Goal: Transaction & Acquisition: Obtain resource

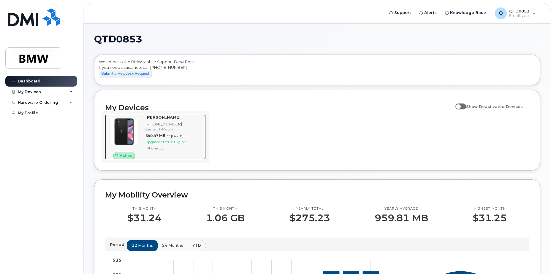
click at [180, 144] on span "Eligible" at bounding box center [180, 142] width 12 height 4
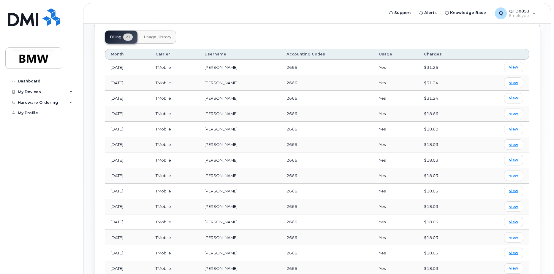
scroll to position [208, 0]
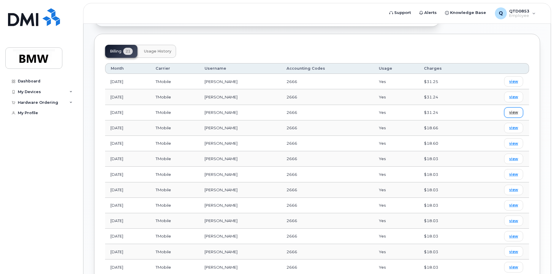
click at [513, 110] on span "view" at bounding box center [513, 112] width 9 height 5
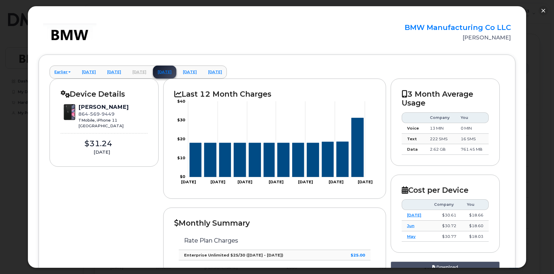
scroll to position [0, 0]
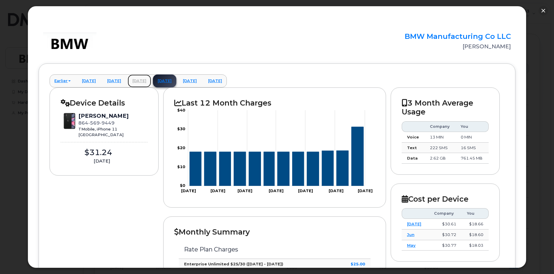
click at [151, 81] on link "July 2025" at bounding box center [139, 81] width 23 height 13
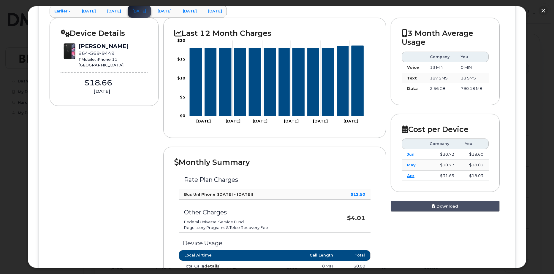
scroll to position [59, 0]
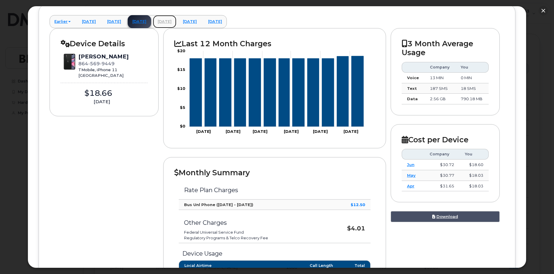
click at [176, 21] on link "August 2025" at bounding box center [164, 21] width 23 height 13
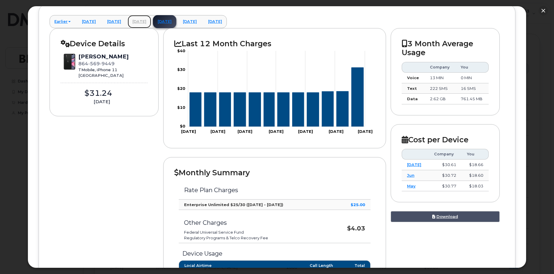
click at [151, 23] on link "July 2025" at bounding box center [139, 21] width 23 height 13
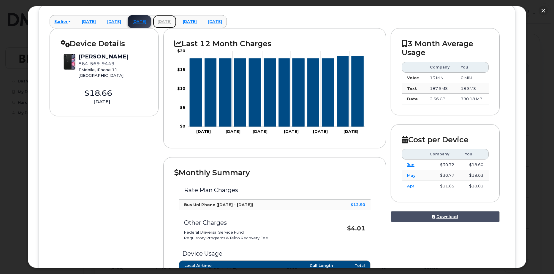
click at [176, 22] on link "August 2025" at bounding box center [164, 21] width 23 height 13
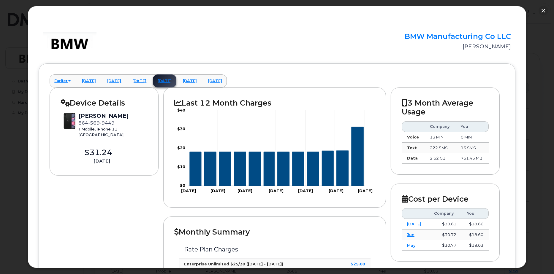
scroll to position [178, 0]
click at [543, 11] on button "button" at bounding box center [544, 11] width 10 height 10
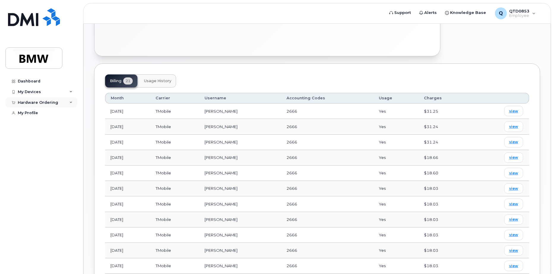
click at [70, 104] on div "Hardware Ordering" at bounding box center [41, 102] width 72 height 11
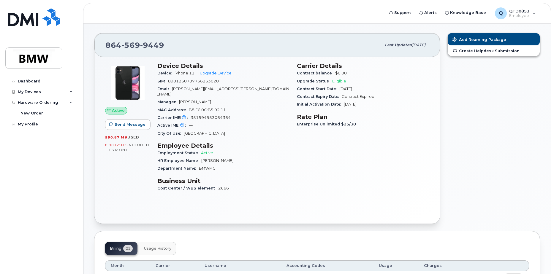
scroll to position [0, 0]
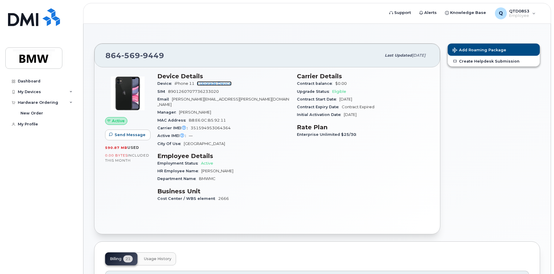
click at [225, 83] on link "+ Upgrade Device" at bounding box center [214, 83] width 35 height 4
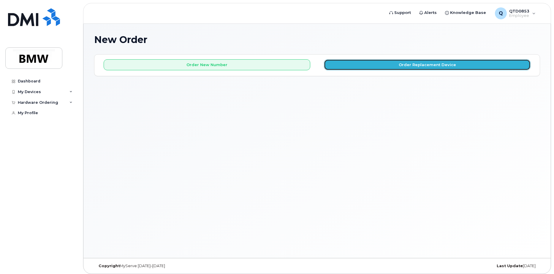
click at [350, 66] on button "Order Replacement Device" at bounding box center [427, 64] width 207 height 11
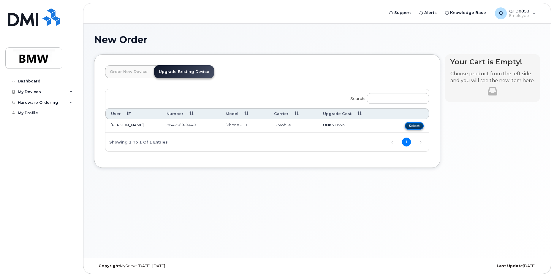
click at [414, 125] on button "Select" at bounding box center [414, 125] width 19 height 7
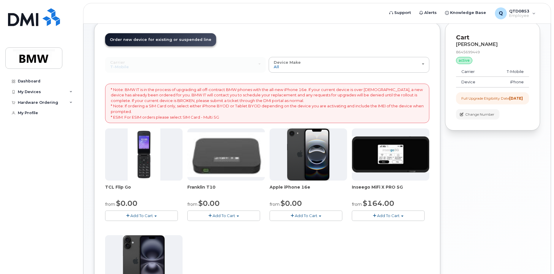
scroll to position [30, 0]
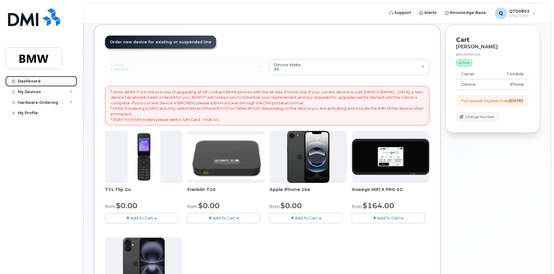
click at [40, 81] on link "Dashboard" at bounding box center [41, 81] width 72 height 11
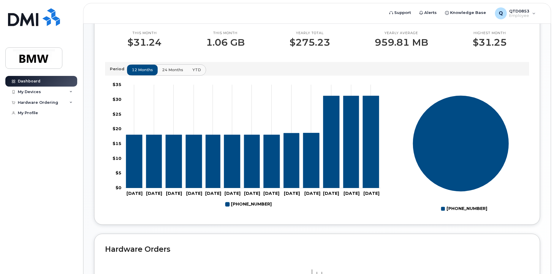
scroll to position [173, 0]
